Goal: Find specific page/section: Find specific page/section

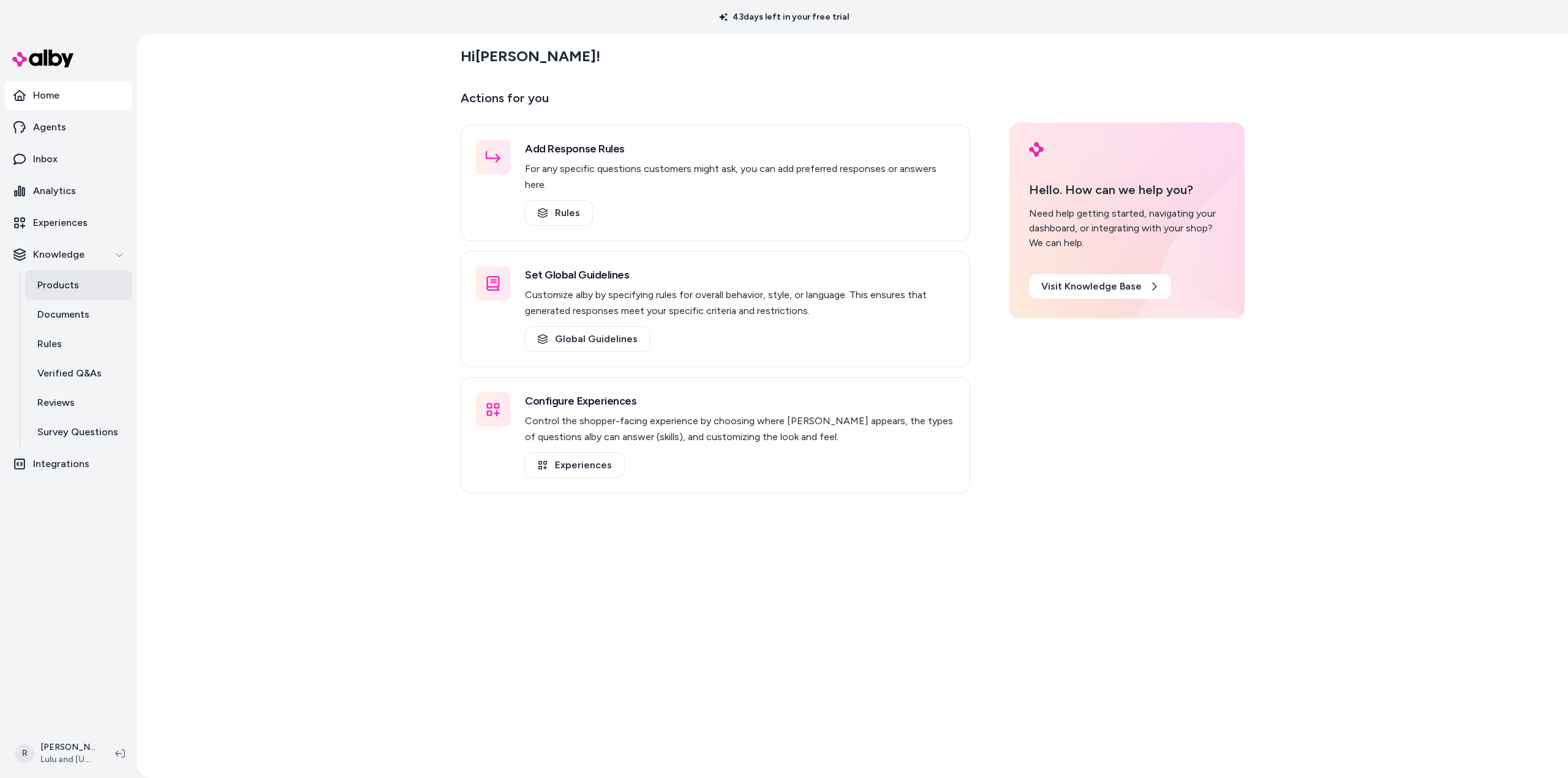
click at [47, 281] on p "Products" at bounding box center [58, 285] width 42 height 15
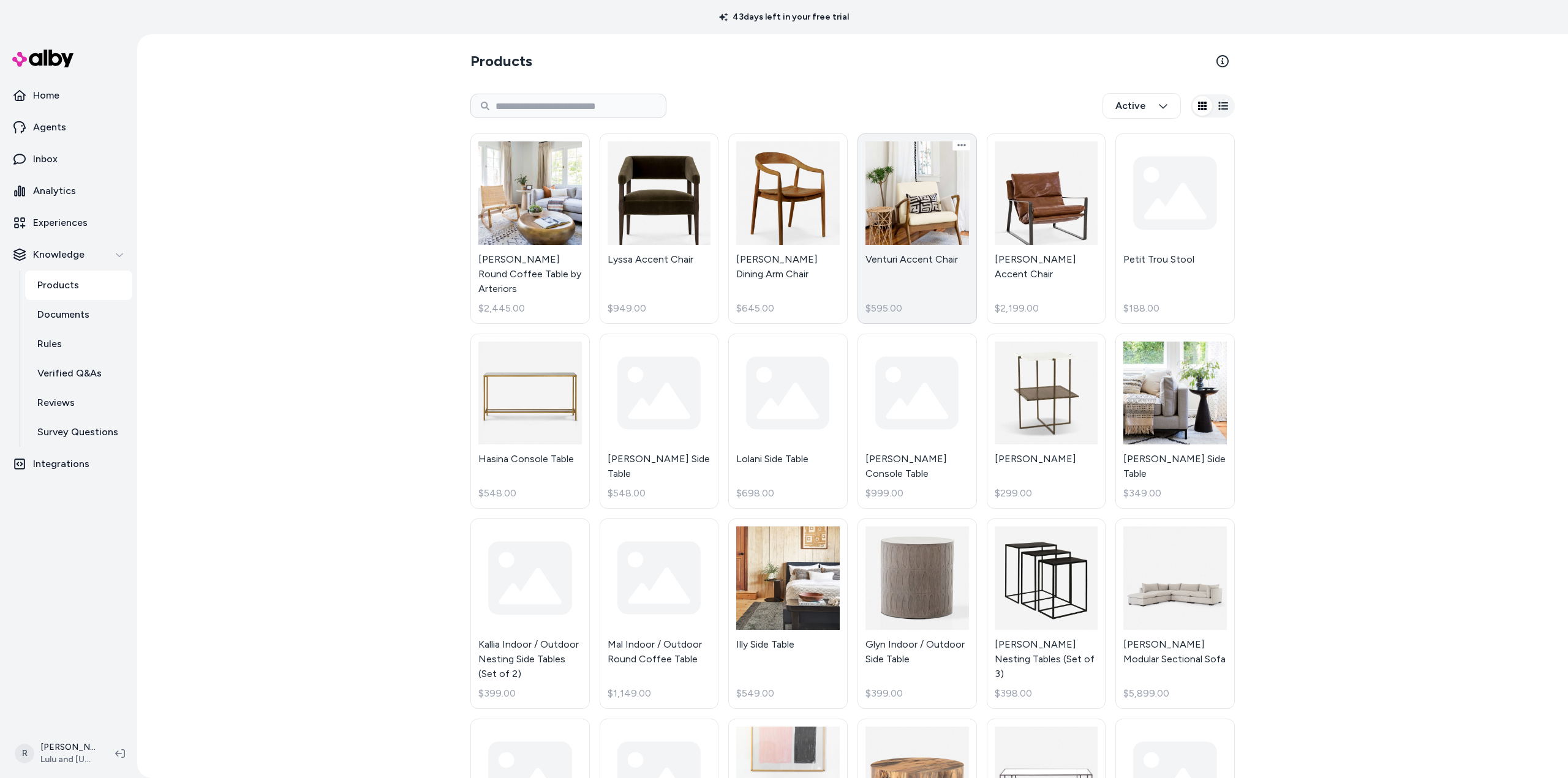
click at [917, 213] on link "Venturi Accent Chair $595.00" at bounding box center [917, 229] width 119 height 191
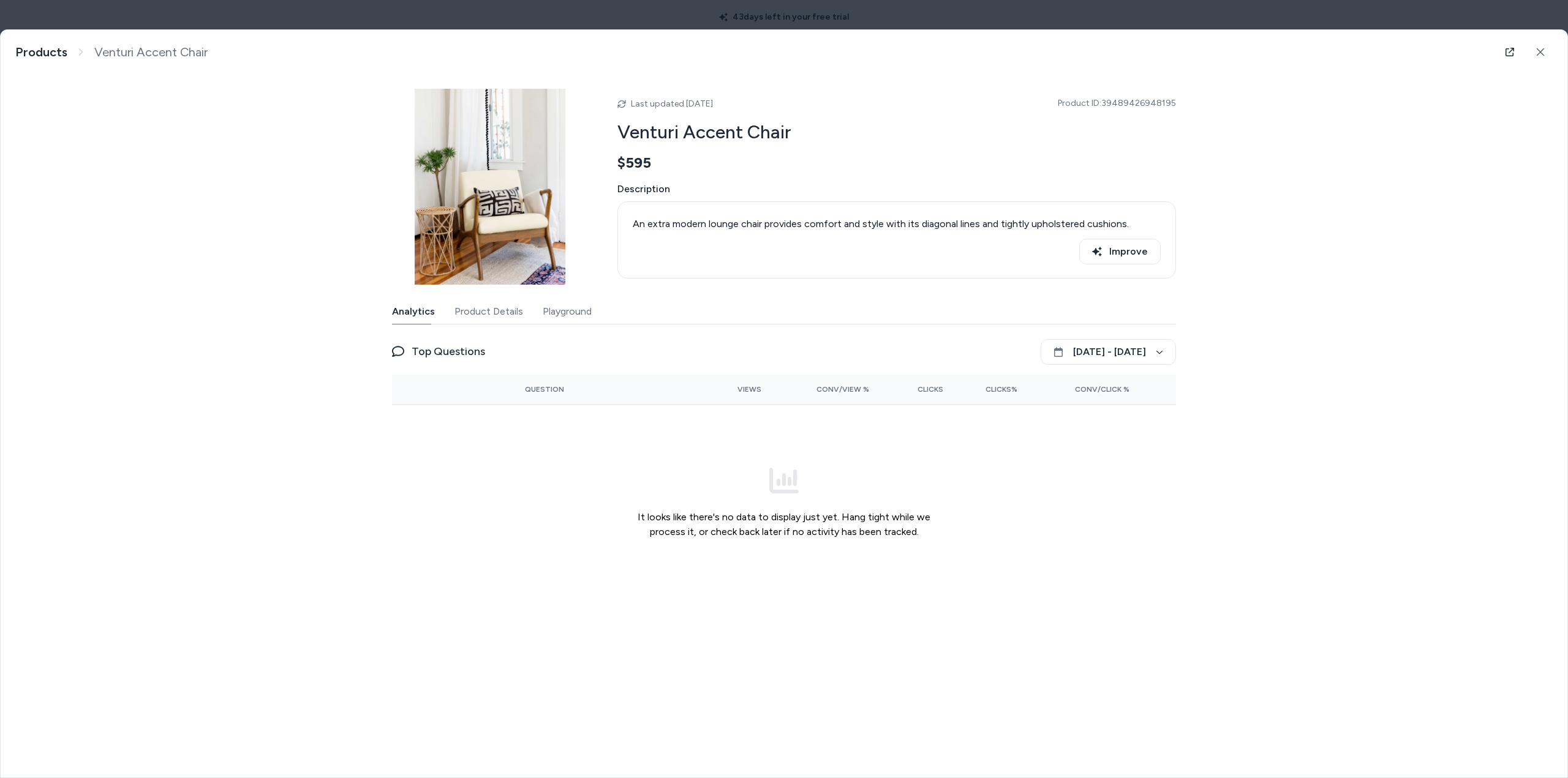
click at [499, 311] on button "Product Details" at bounding box center [489, 311] width 69 height 25
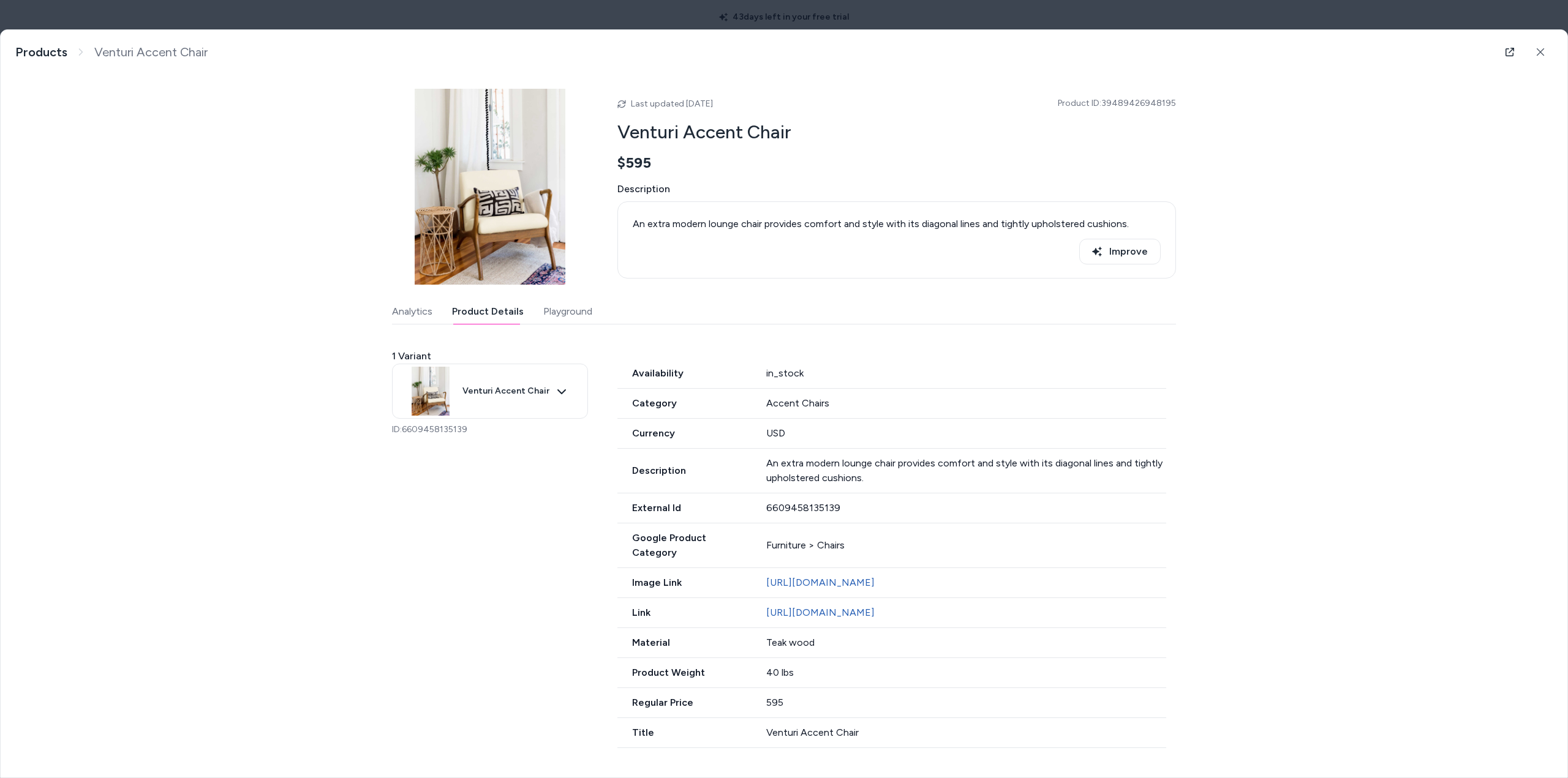
scroll to position [5, 0]
click at [558, 386] on body "43 days left in your free trial Home Agents Inbox Analytics Experiences Knowled…" at bounding box center [784, 389] width 1568 height 778
click at [512, 435] on span "Venturi Accent Chair" at bounding box center [491, 439] width 81 height 11
click at [556, 386] on body "43 days left in your free trial Home Agents Inbox Analytics Experiences Knowled…" at bounding box center [784, 389] width 1568 height 778
click at [472, 442] on span "Venturi Accent Chair" at bounding box center [491, 439] width 81 height 11
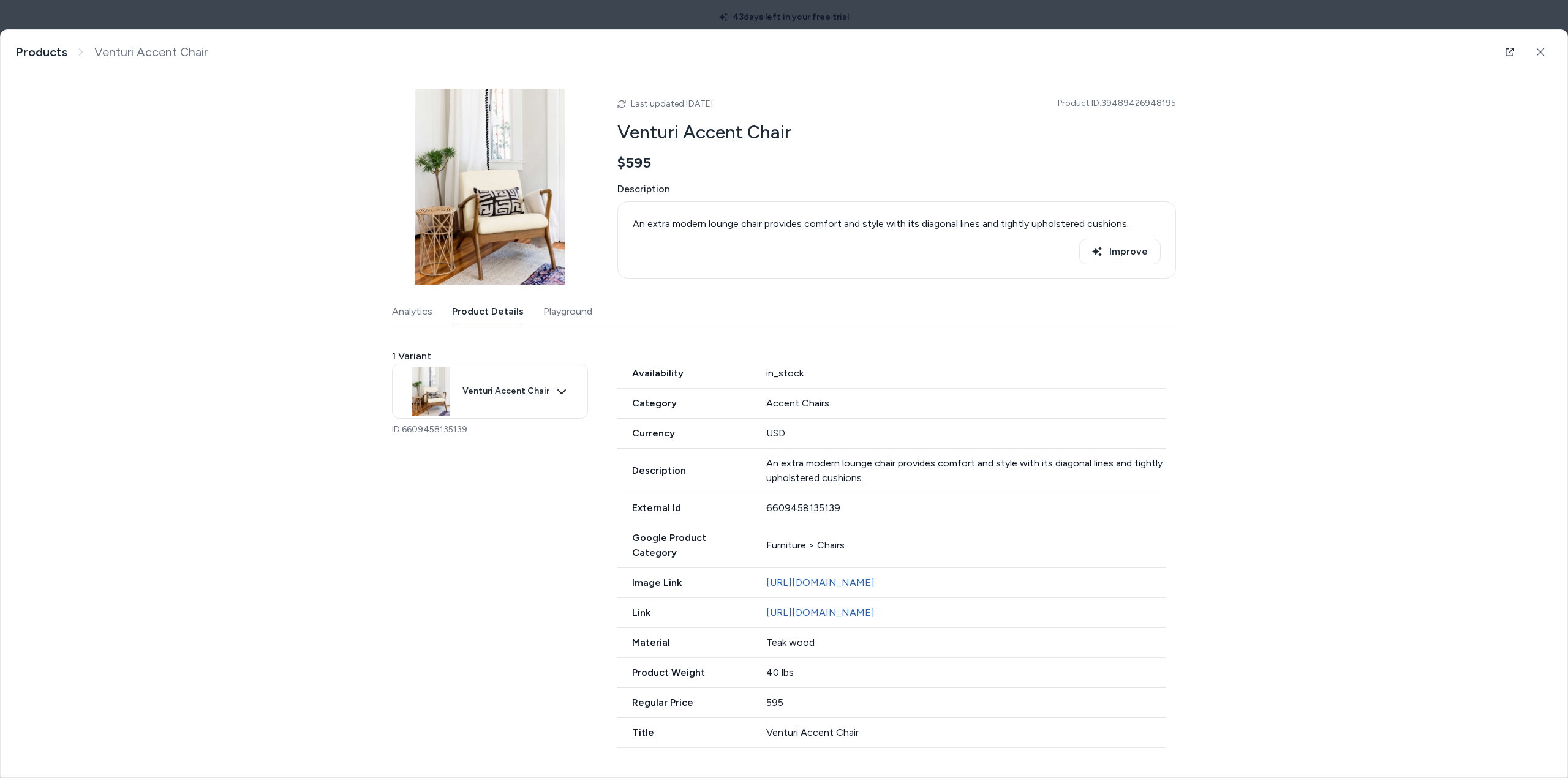
click at [422, 425] on p "ID: 6609458135139" at bounding box center [490, 429] width 196 height 12
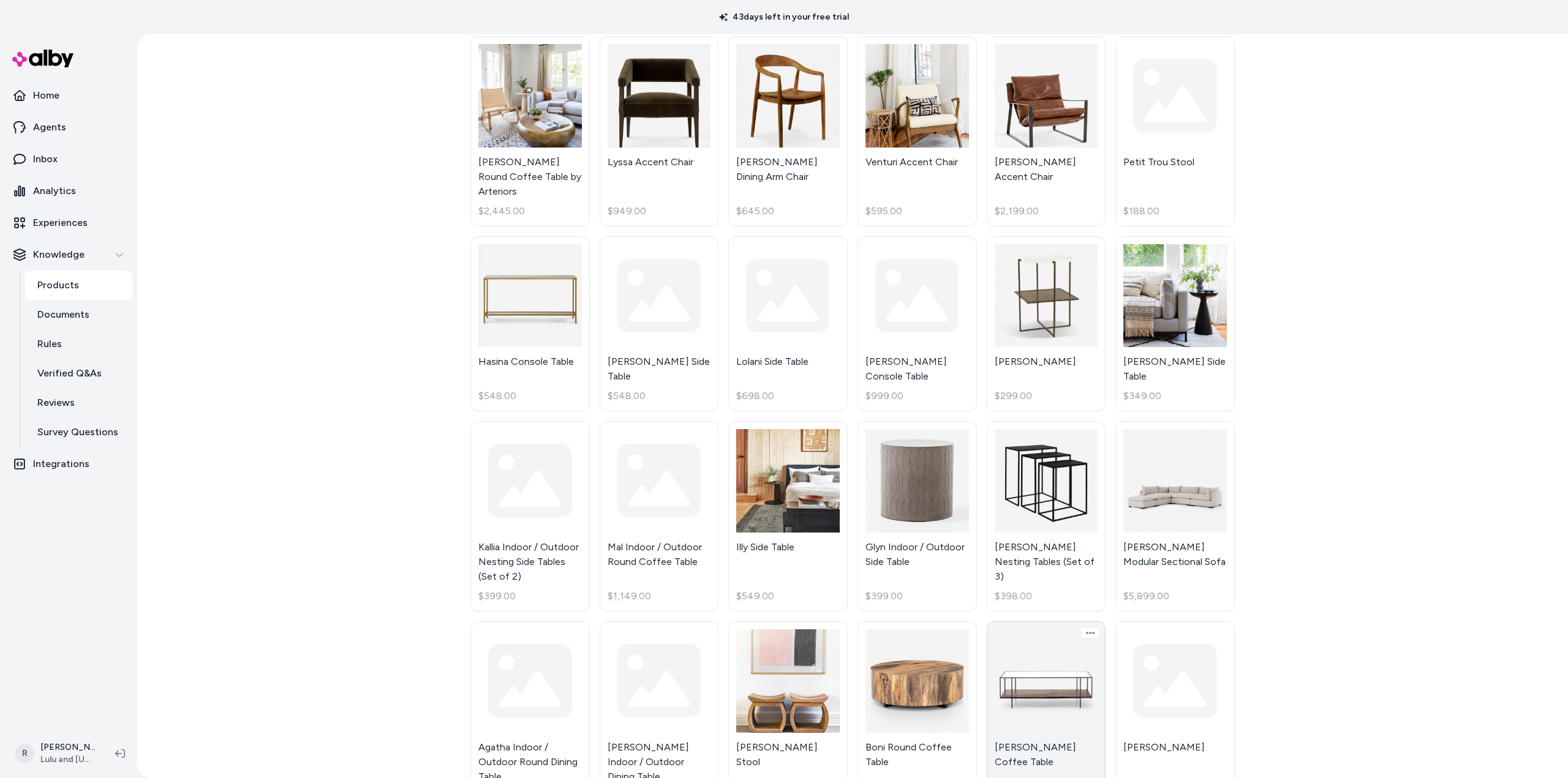
scroll to position [306, 0]
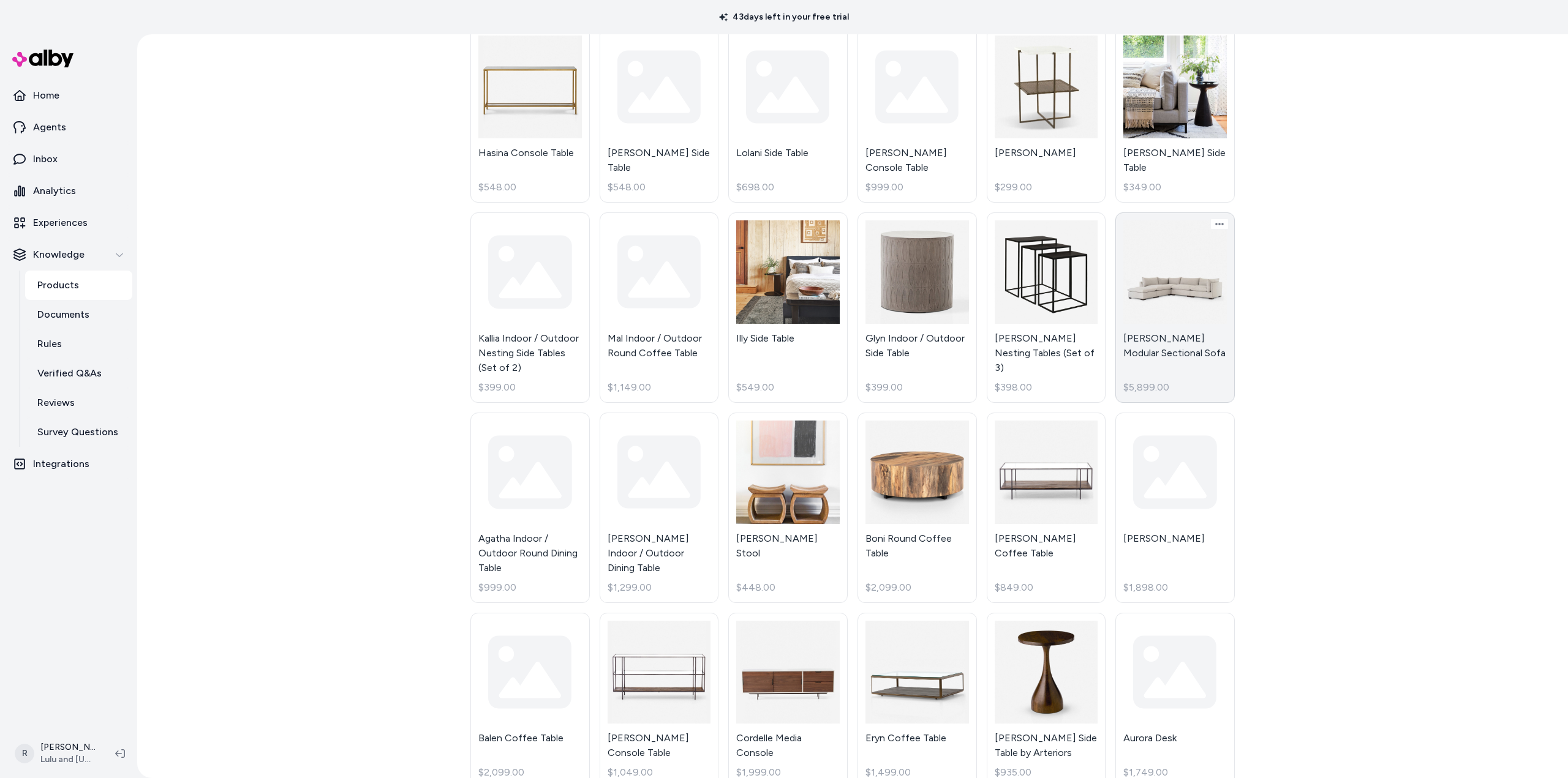
click at [1173, 261] on link "[PERSON_NAME] Modular Sectional Sofa $5,899.00" at bounding box center [1175, 308] width 119 height 191
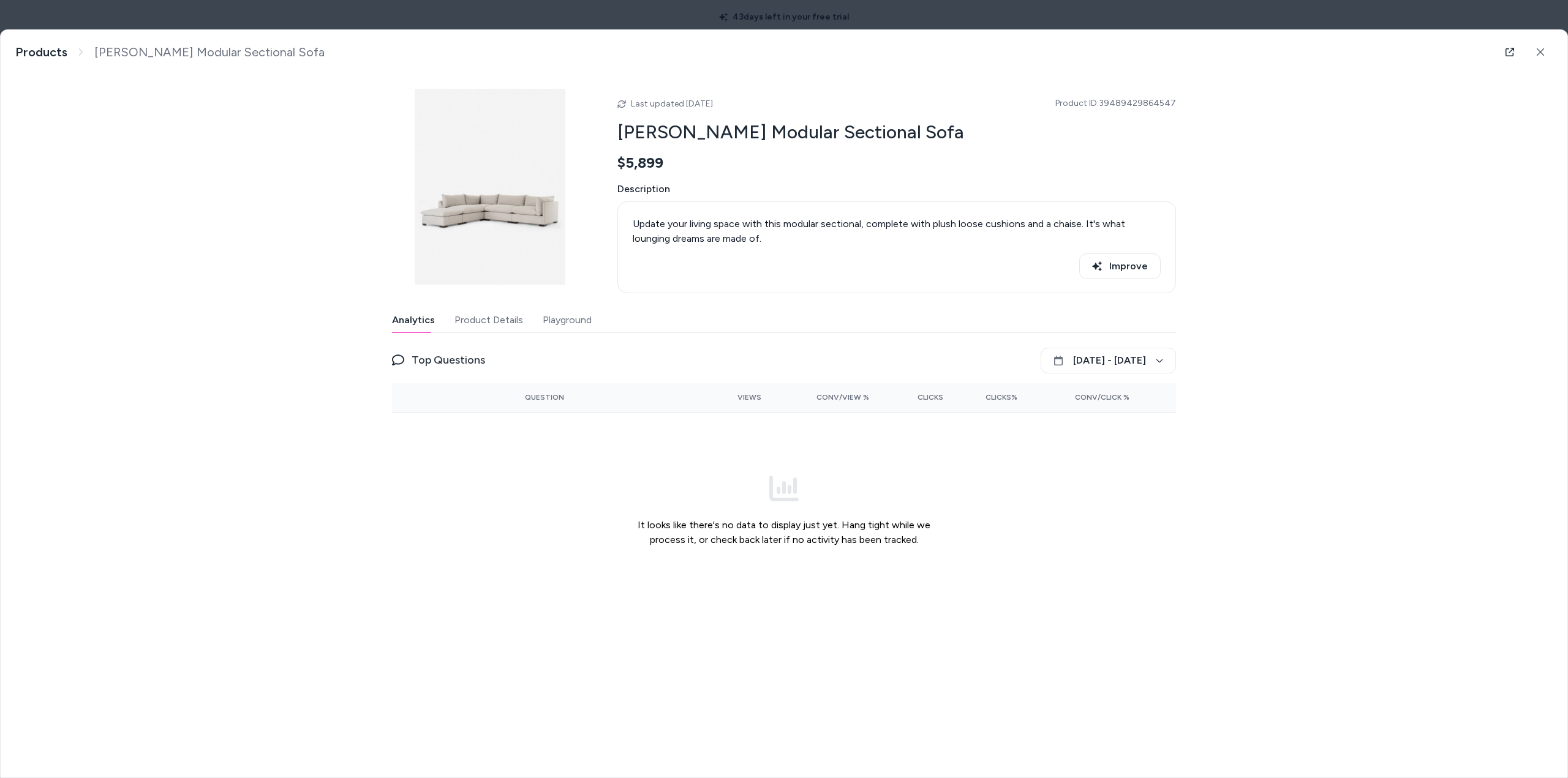
click at [562, 319] on button "Playground" at bounding box center [567, 320] width 49 height 25
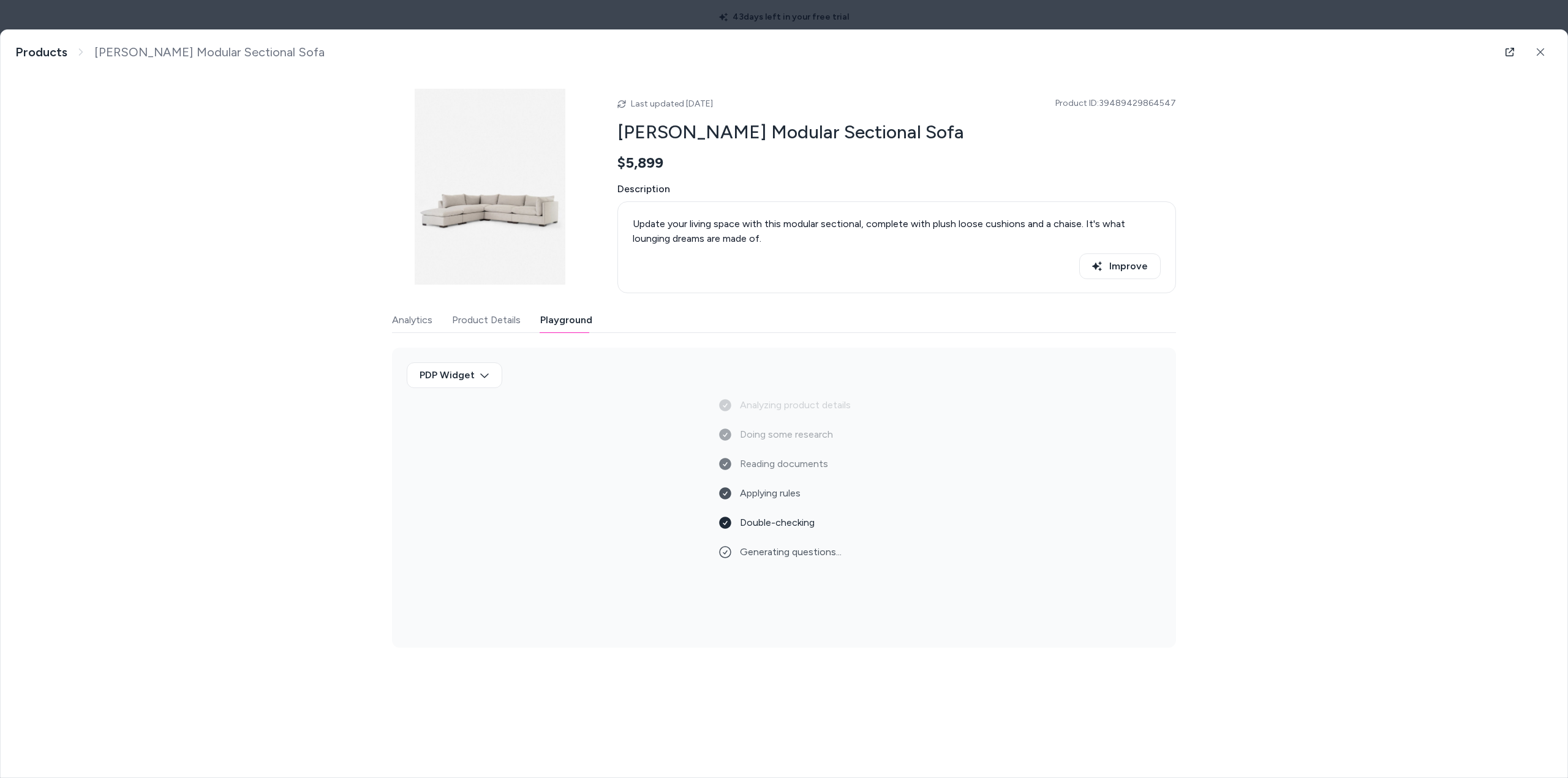
click at [485, 321] on button "Product Details" at bounding box center [486, 320] width 69 height 25
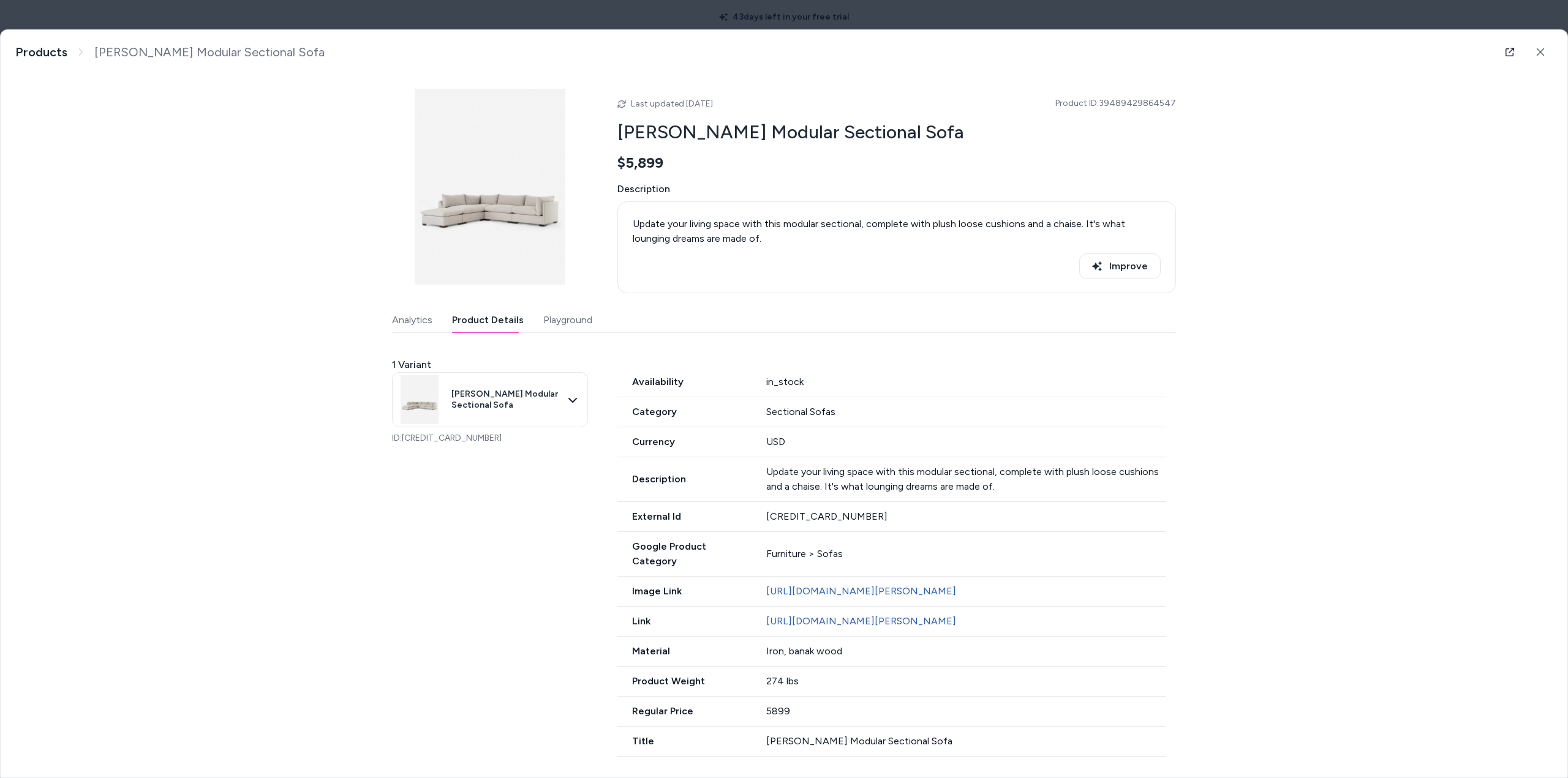
scroll to position [13, 0]
click at [562, 387] on body "43 days left in your free trial Home Agents Inbox Analytics Experiences Knowled…" at bounding box center [784, 389] width 1568 height 778
click at [545, 437] on span "[PERSON_NAME] Modular Sectional Sofa" at bounding box center [511, 439] width 121 height 21
click at [44, 49] on link "Products" at bounding box center [41, 52] width 52 height 15
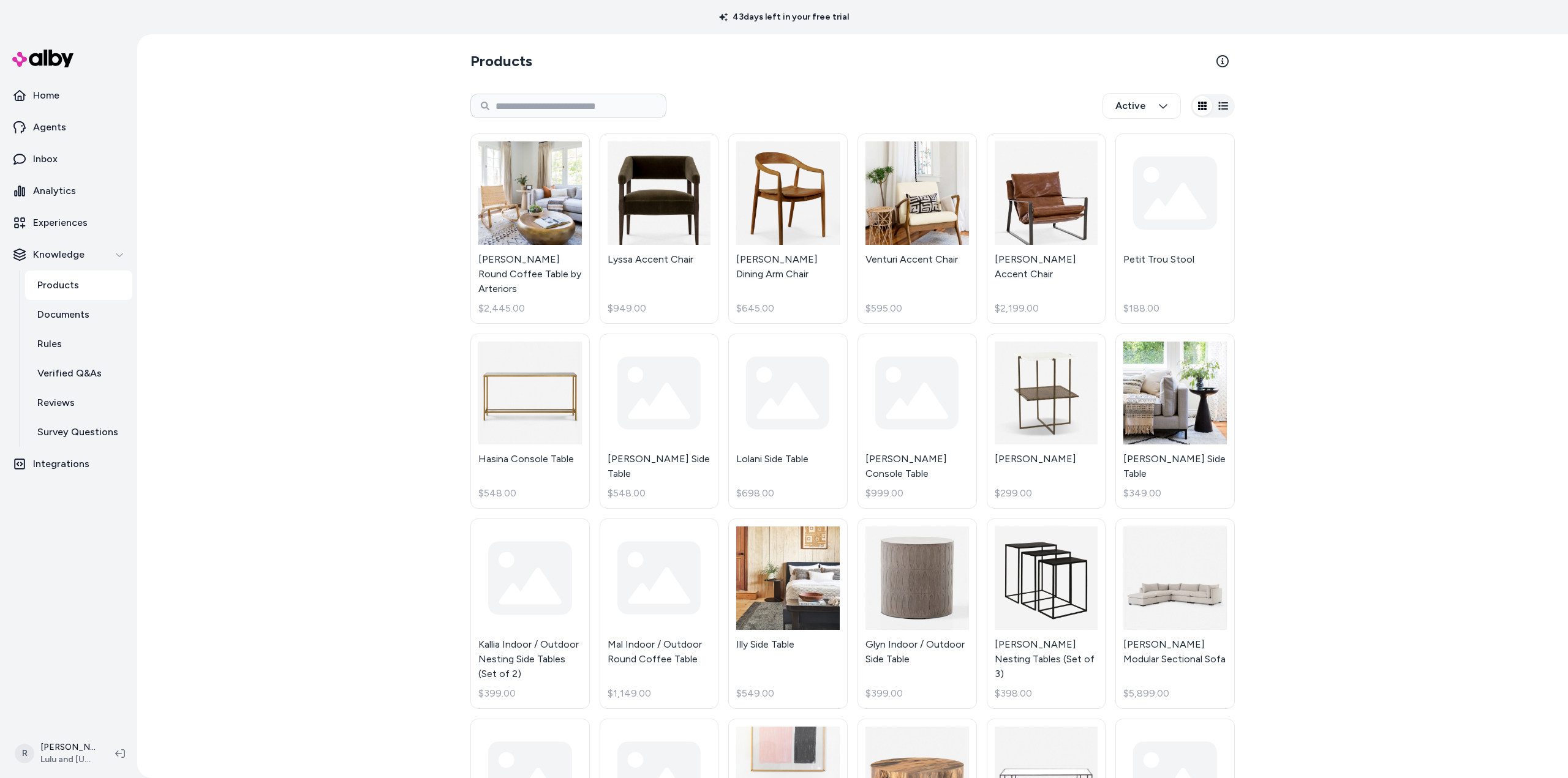
click at [1219, 105] on icon "button" at bounding box center [1223, 106] width 10 height 10
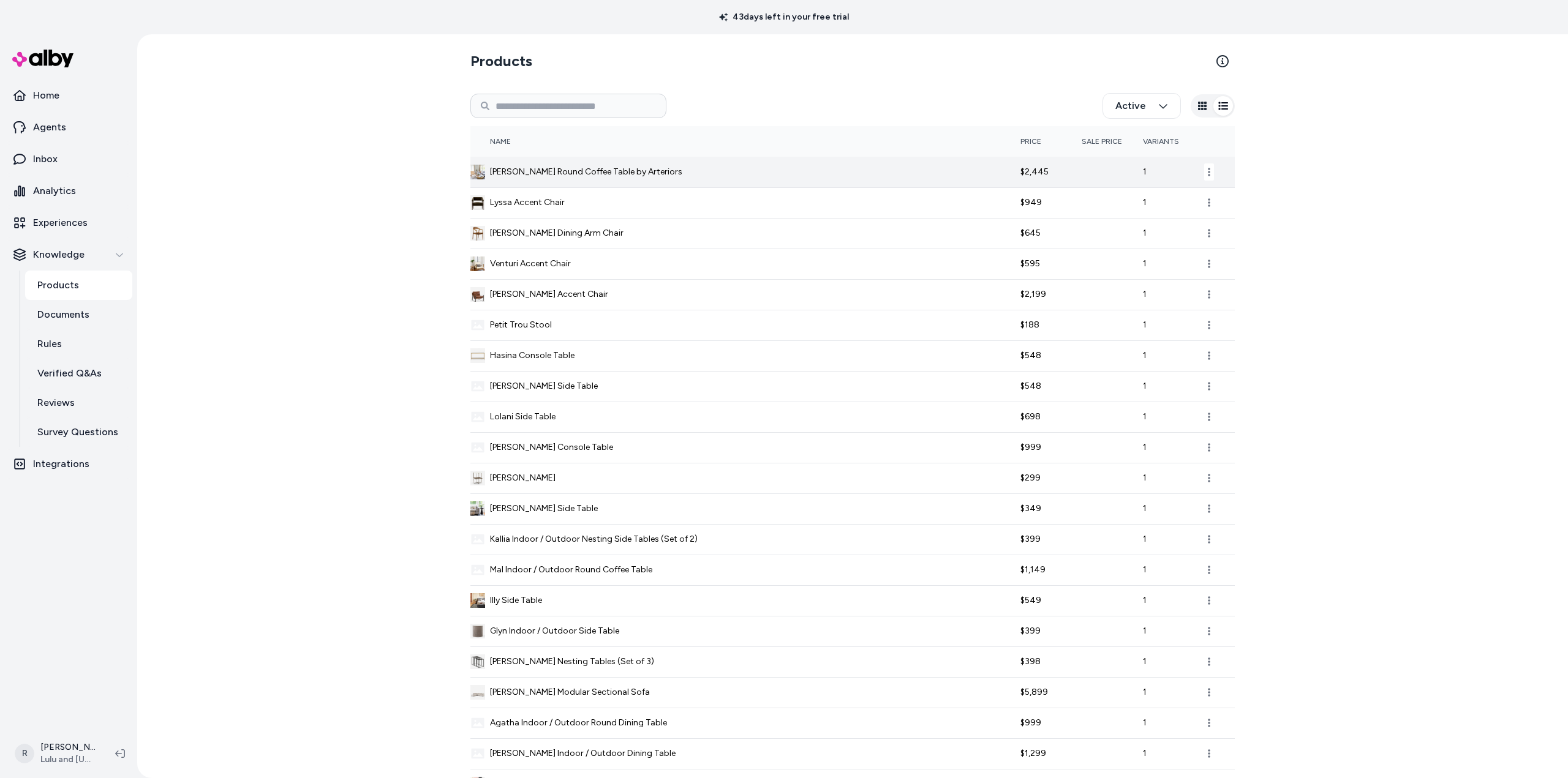
click at [1208, 170] on html "43 days left in your free trial Home Agents Inbox Analytics Experiences Knowled…" at bounding box center [784, 389] width 1568 height 778
click at [1259, 155] on html "43 days left in your free trial Home Agents Inbox Analytics Experiences Knowled…" at bounding box center [784, 389] width 1568 height 778
click at [1200, 107] on icon "button" at bounding box center [1203, 106] width 9 height 9
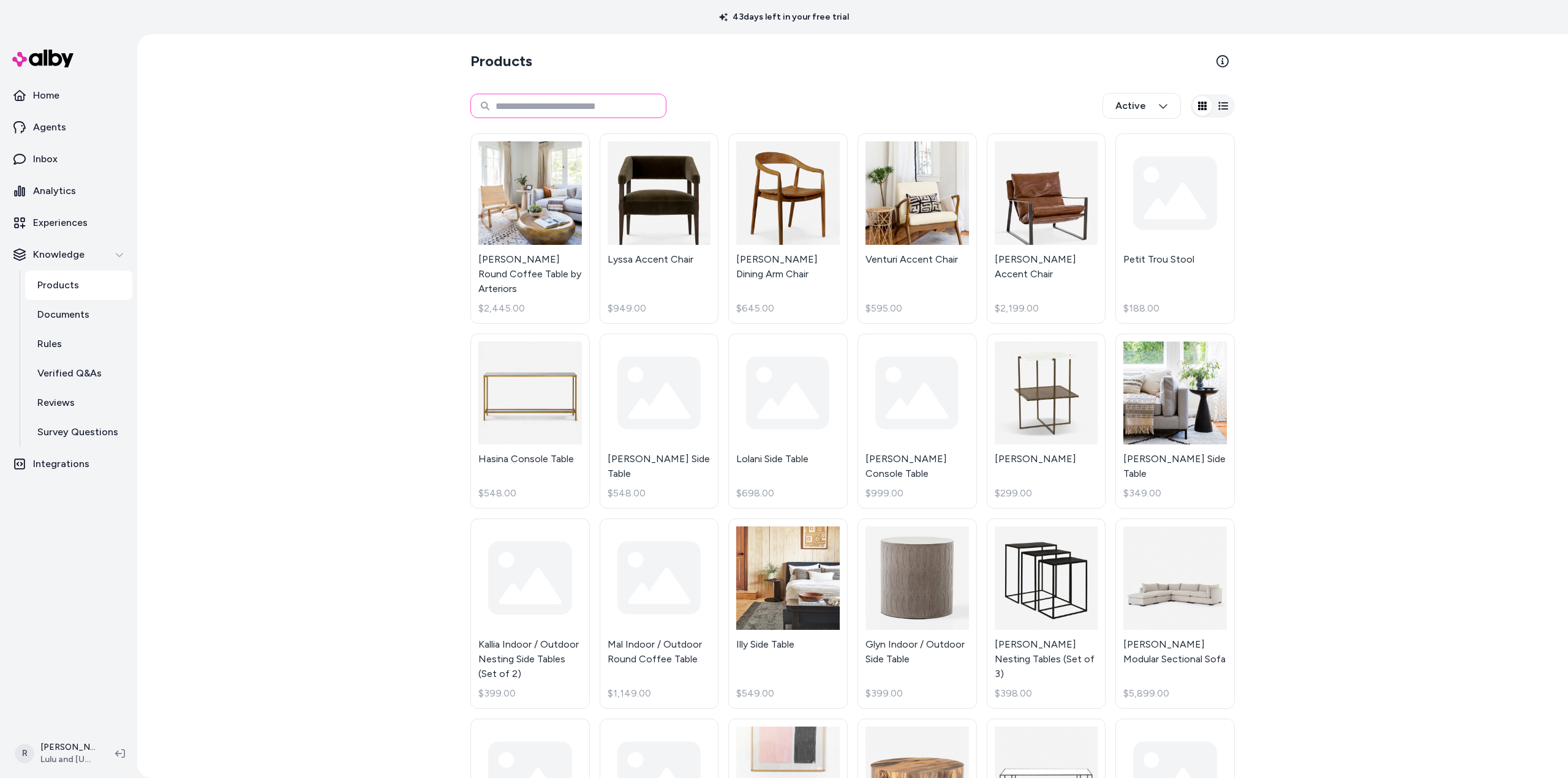
click at [594, 105] on input at bounding box center [568, 105] width 196 height 25
type input "*"
type input "**********"
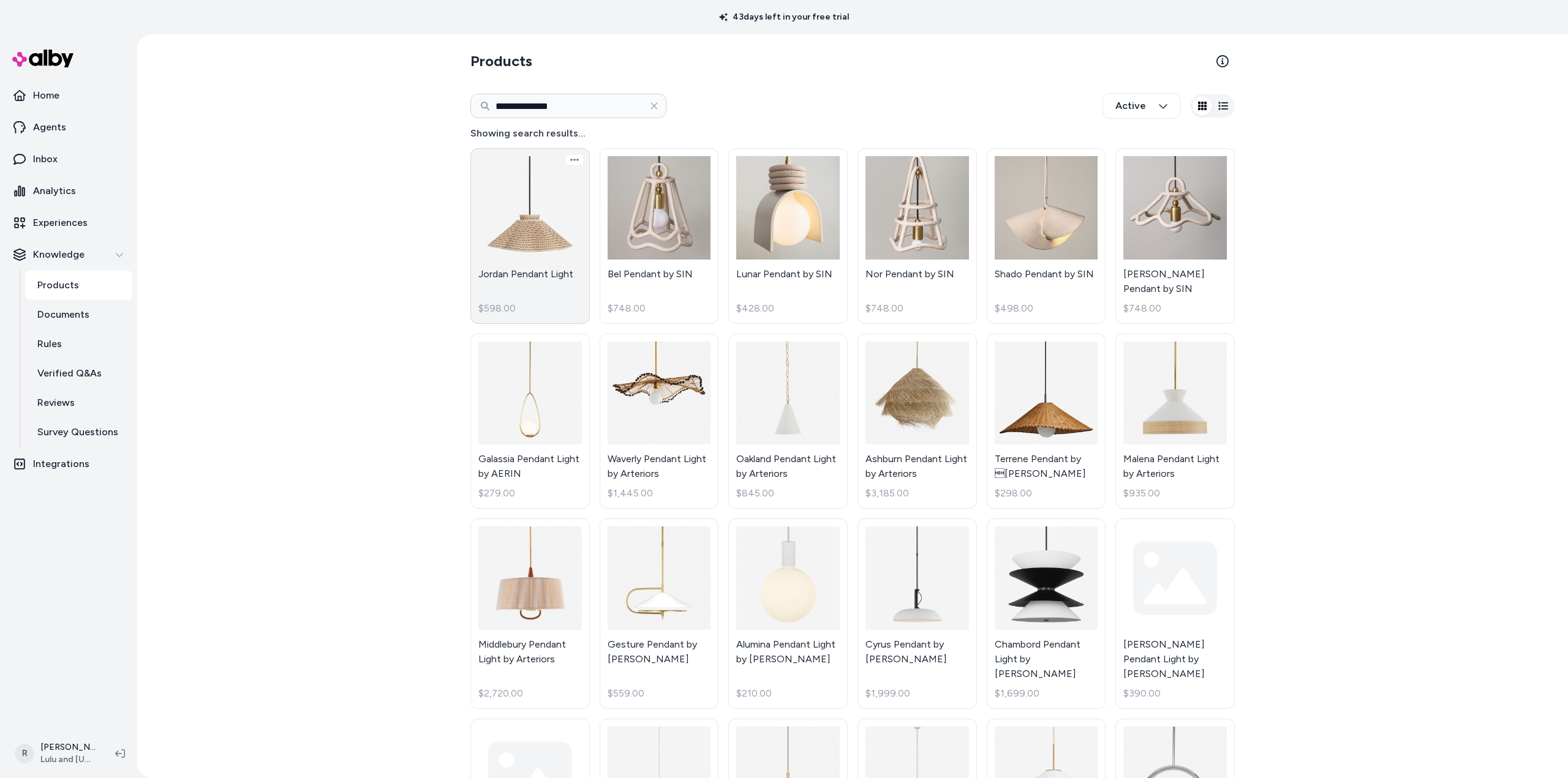
click at [542, 237] on link "Jordan Pendant Light $598.00" at bounding box center [530, 236] width 119 height 175
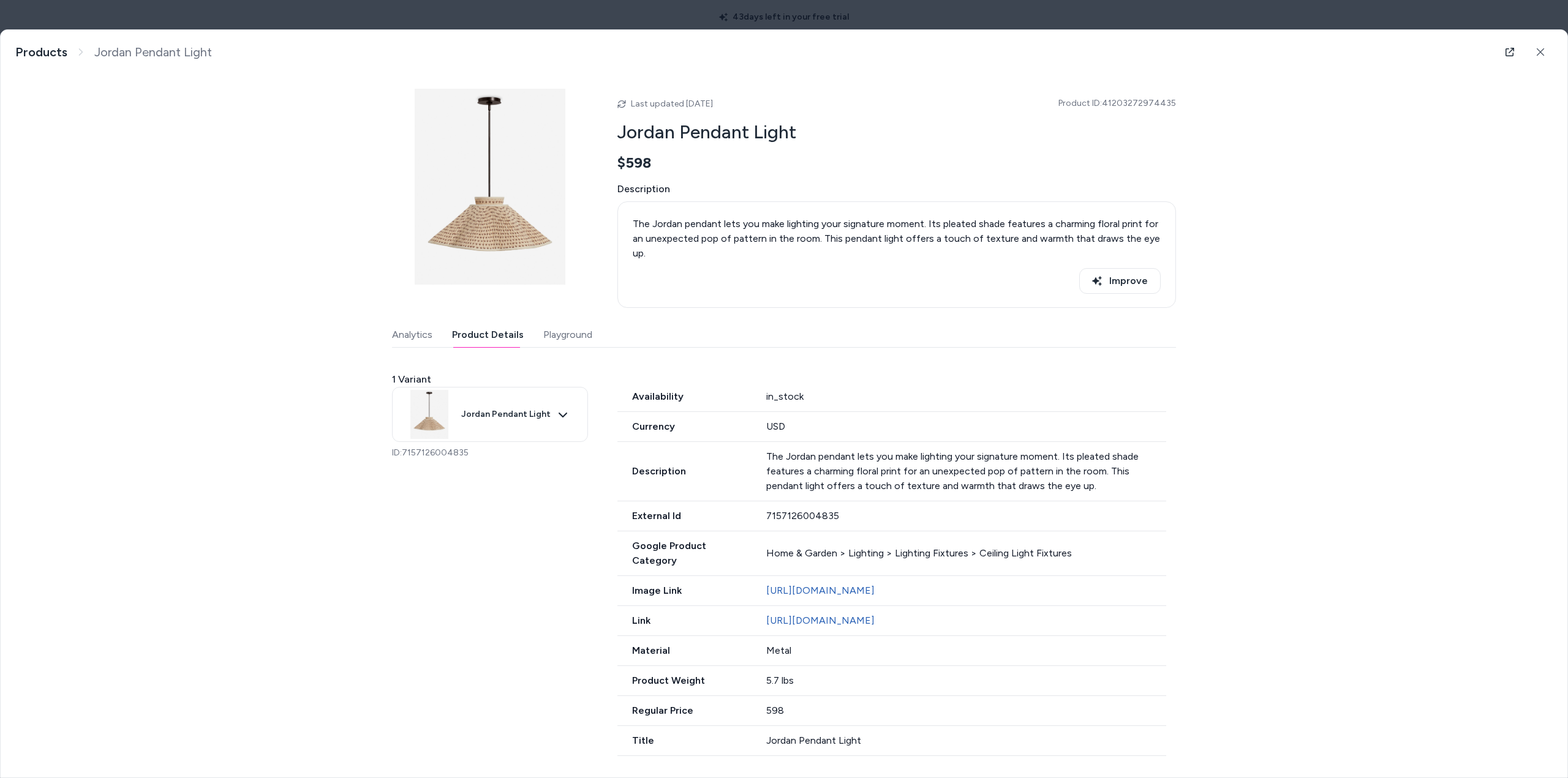
click at [490, 334] on button "Product Details" at bounding box center [488, 334] width 72 height 25
